Goal: Navigation & Orientation: Find specific page/section

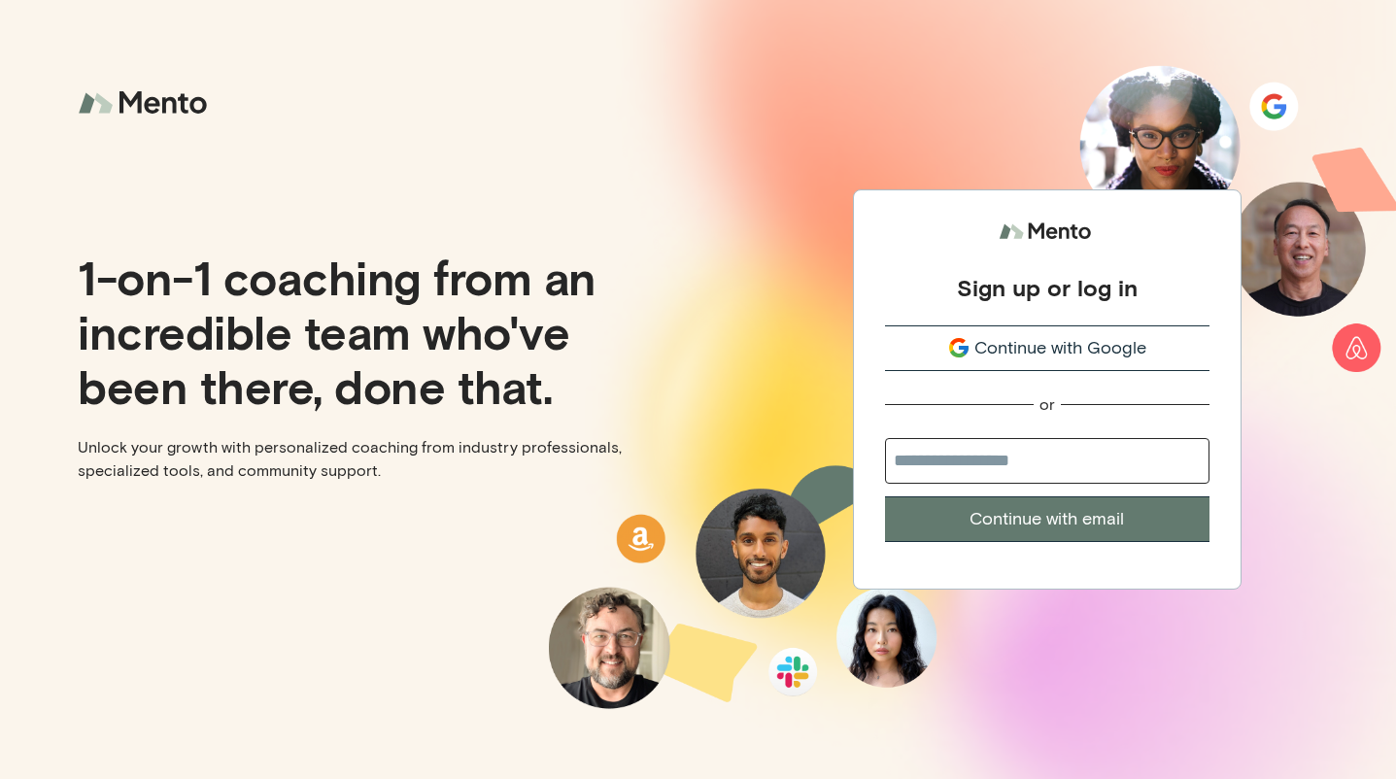
click at [980, 350] on span "Continue with Google" at bounding box center [1060, 348] width 172 height 26
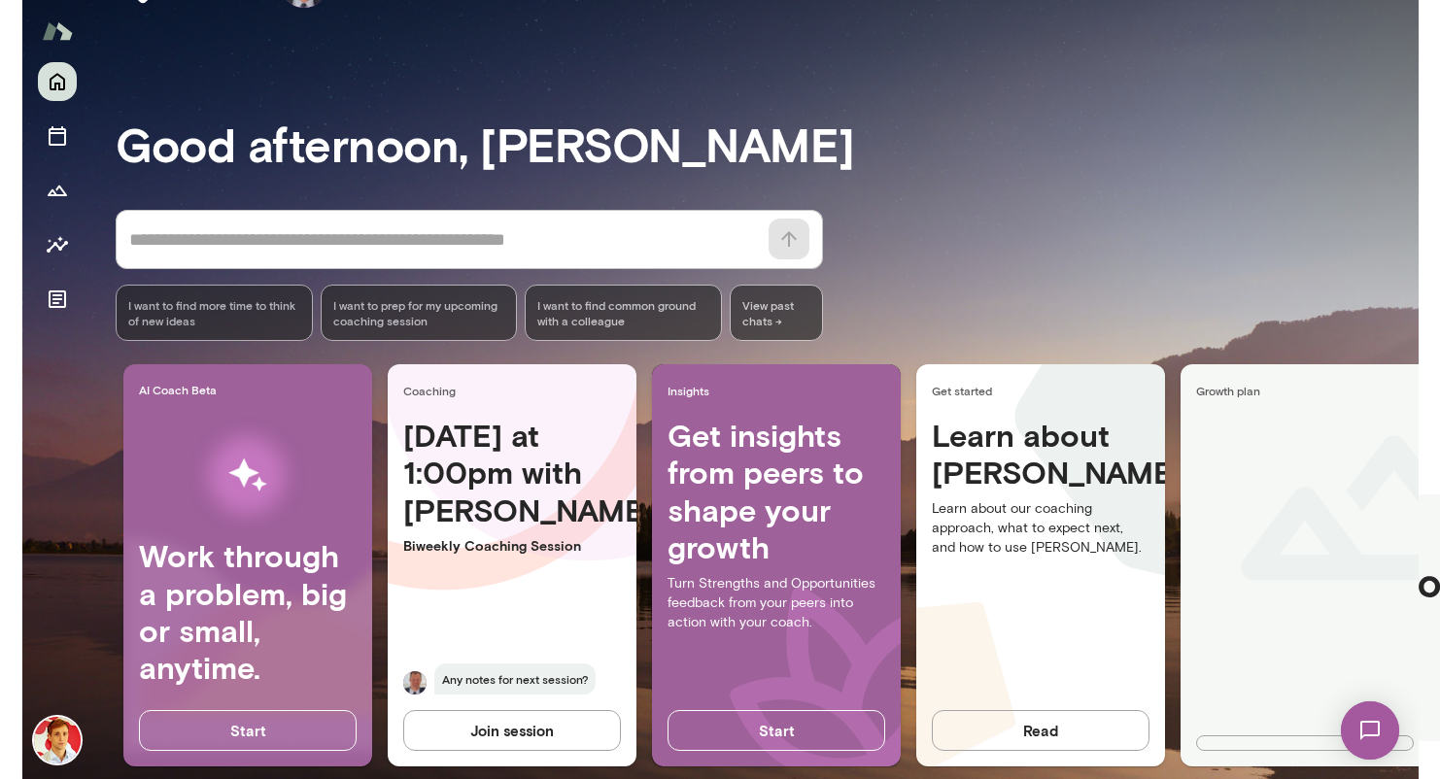
scroll to position [96, 0]
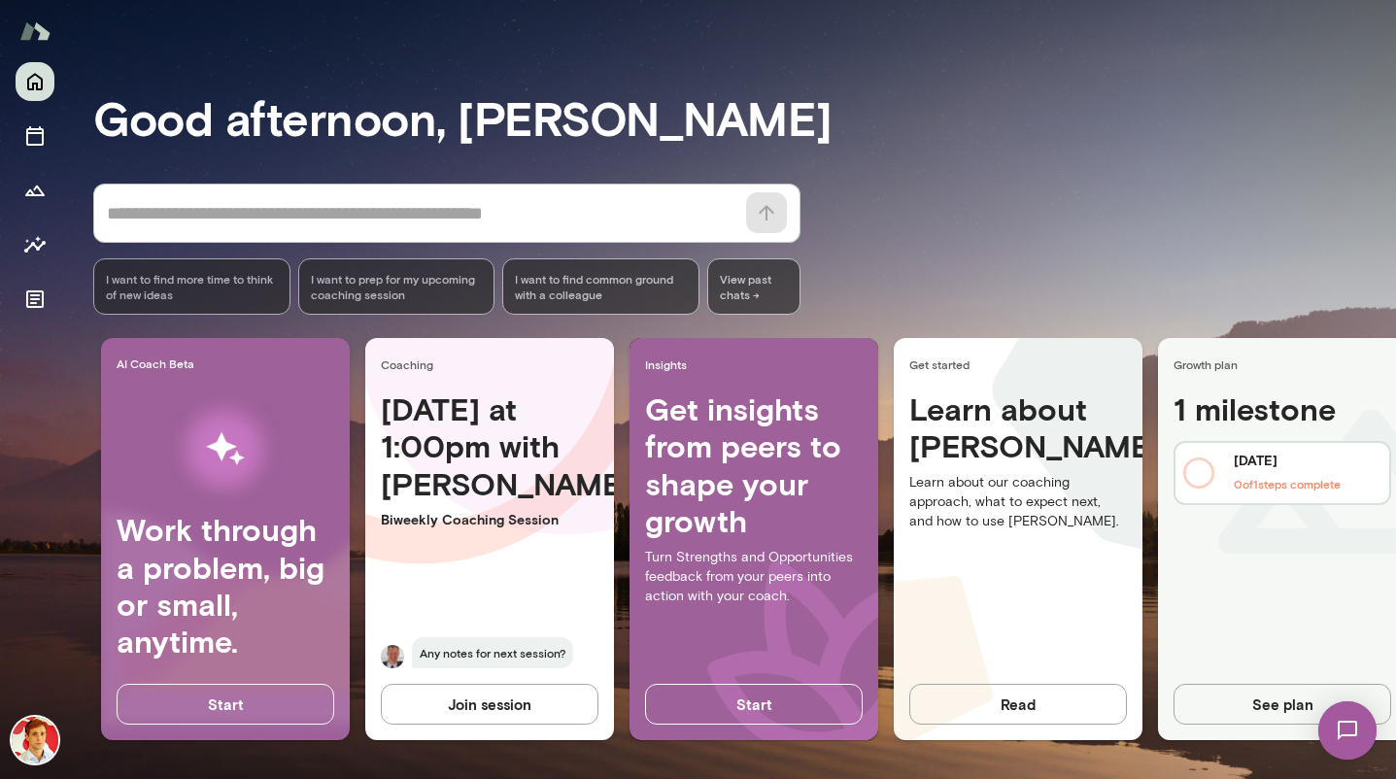
click at [935, 288] on div "* ​ ​ I want to find more time to think of new ideas I want to prep for my upco…" at bounding box center [744, 249] width 1303 height 131
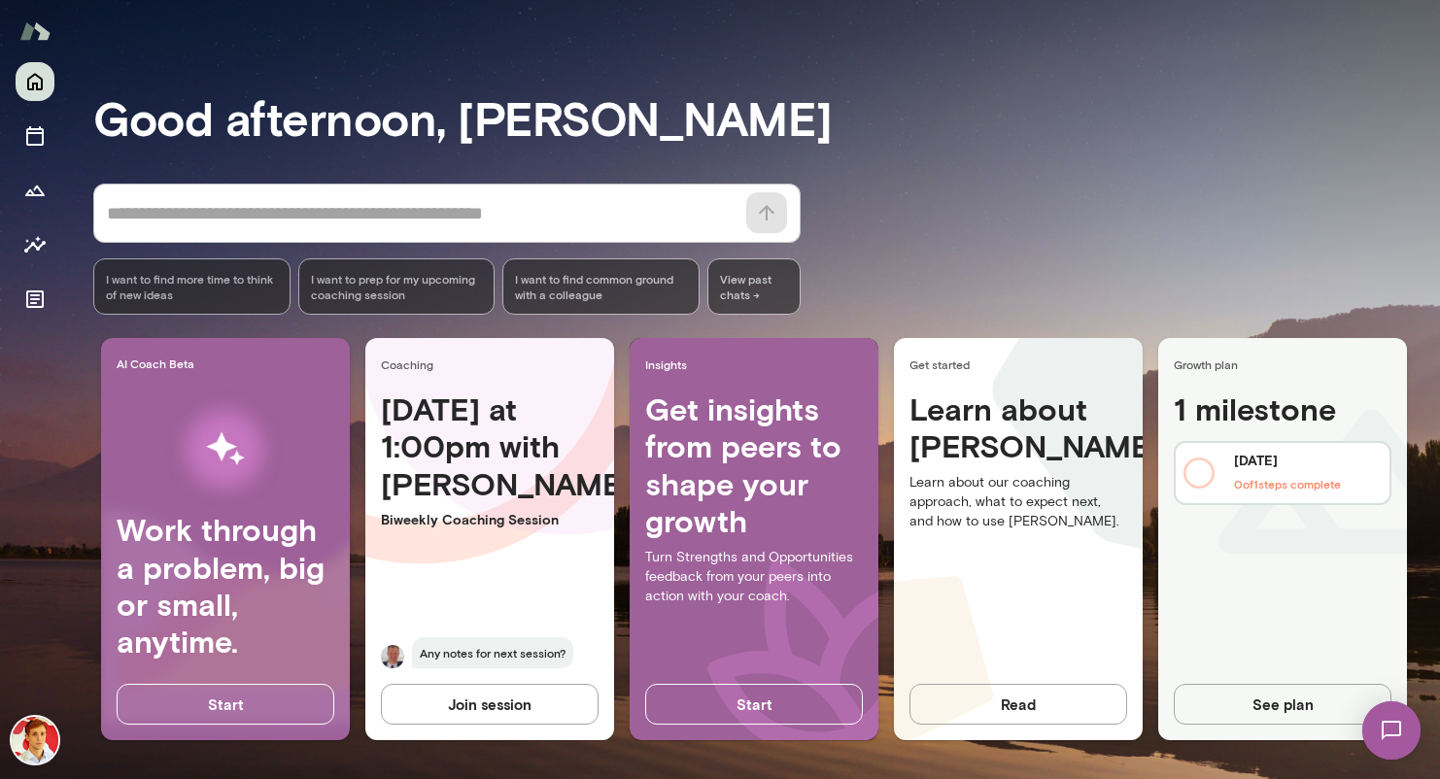
click at [929, 215] on div "* ​ ​ I want to find more time to think of new ideas I want to prep for my upco…" at bounding box center [766, 249] width 1346 height 131
click at [35, 31] on img at bounding box center [34, 31] width 31 height 37
